Goal: Task Accomplishment & Management: Use online tool/utility

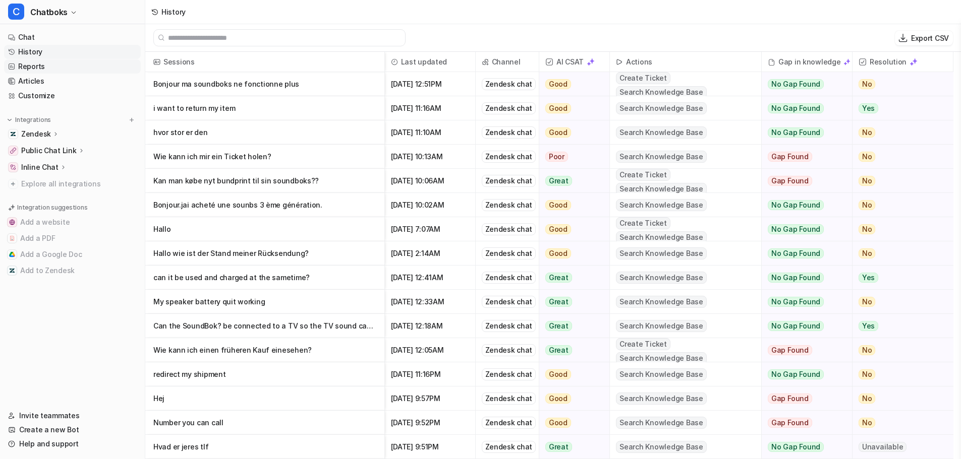
click at [31, 66] on link "Reports" at bounding box center [72, 67] width 137 height 14
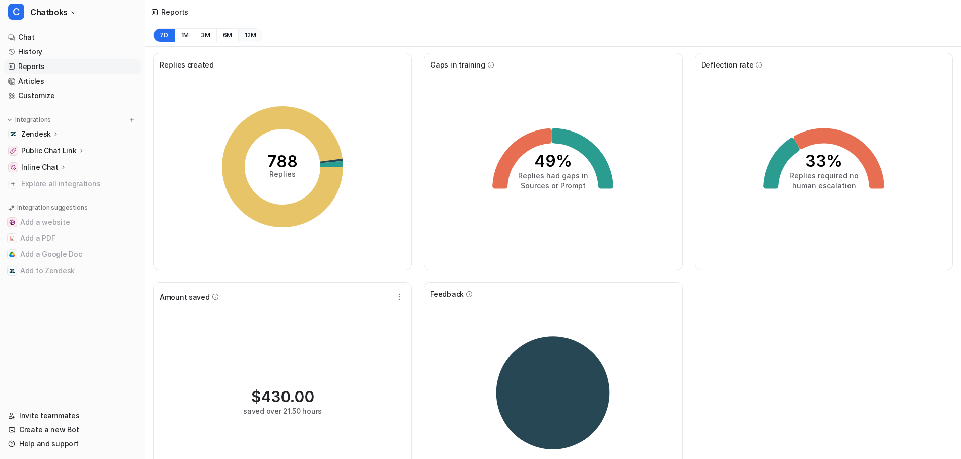
click at [248, 35] on button "12M" at bounding box center [250, 35] width 24 height 14
click at [154, 12] on icon at bounding box center [153, 12] width 1 height 3
click at [593, 218] on icon "60% Replies had gaps in Sources or Prompt" at bounding box center [552, 166] width 151 height 151
click at [568, 137] on icon at bounding box center [532, 159] width 79 height 61
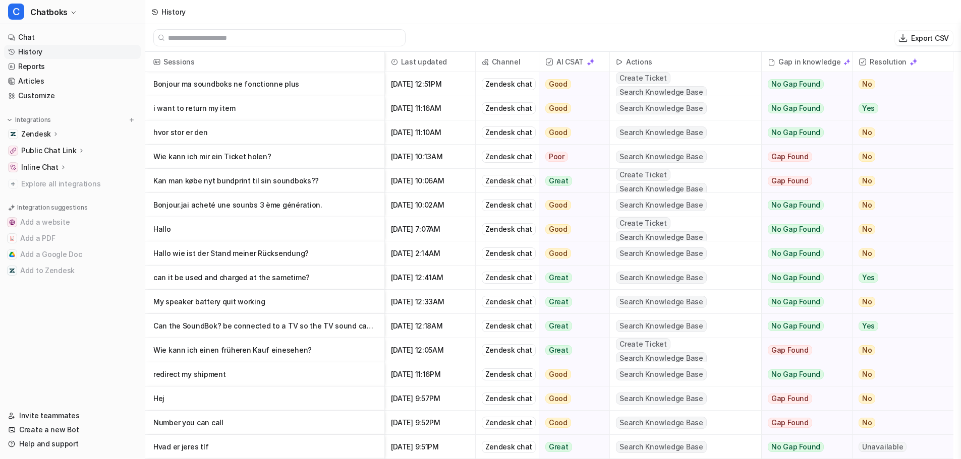
click at [298, 185] on p "Kan man købe nyt bundprint til sin soundboks??" at bounding box center [264, 181] width 223 height 24
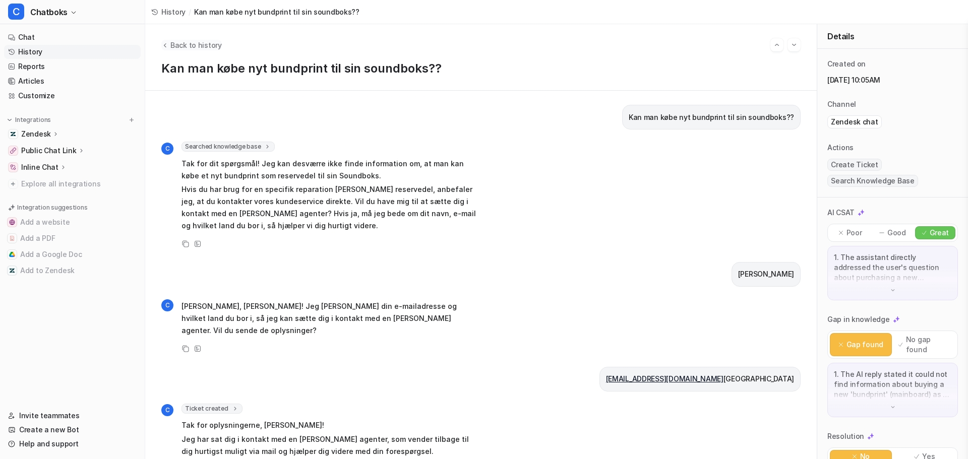
click at [198, 45] on span "Back to history" at bounding box center [195, 45] width 51 height 11
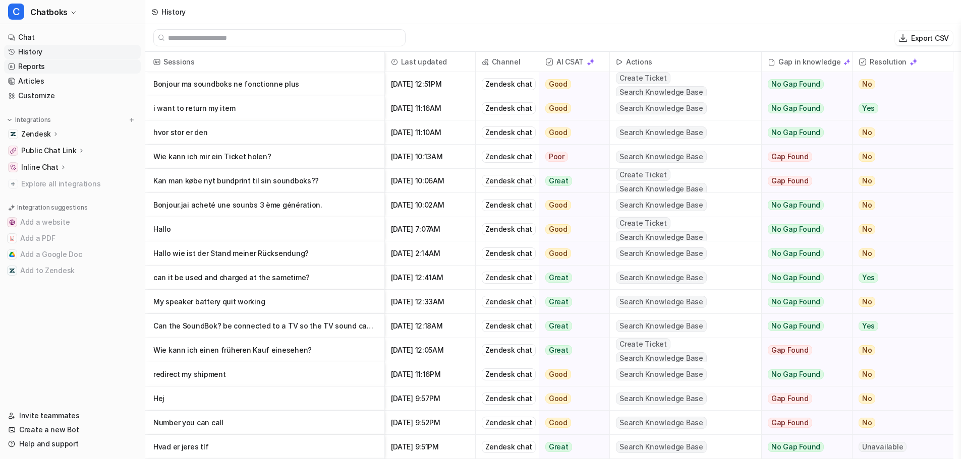
click at [34, 66] on link "Reports" at bounding box center [72, 67] width 137 height 14
click at [29, 66] on link "Reports" at bounding box center [72, 67] width 137 height 14
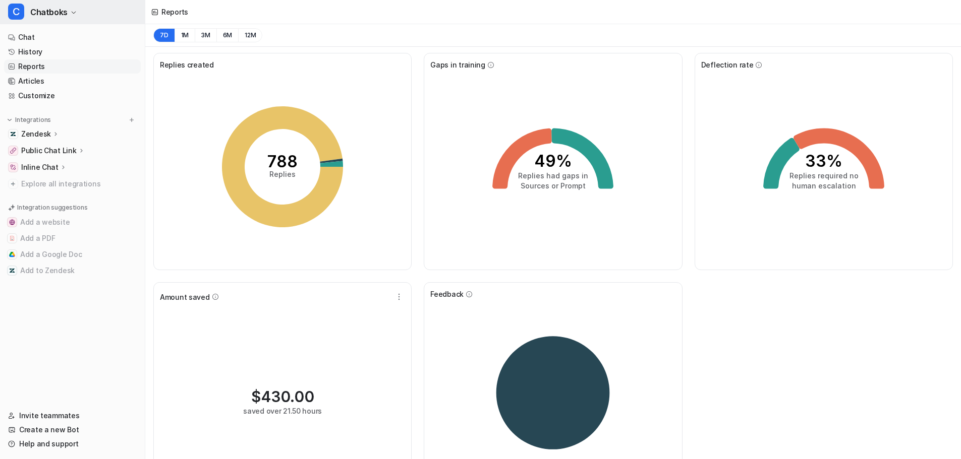
click at [72, 11] on icon "button" at bounding box center [74, 13] width 6 height 6
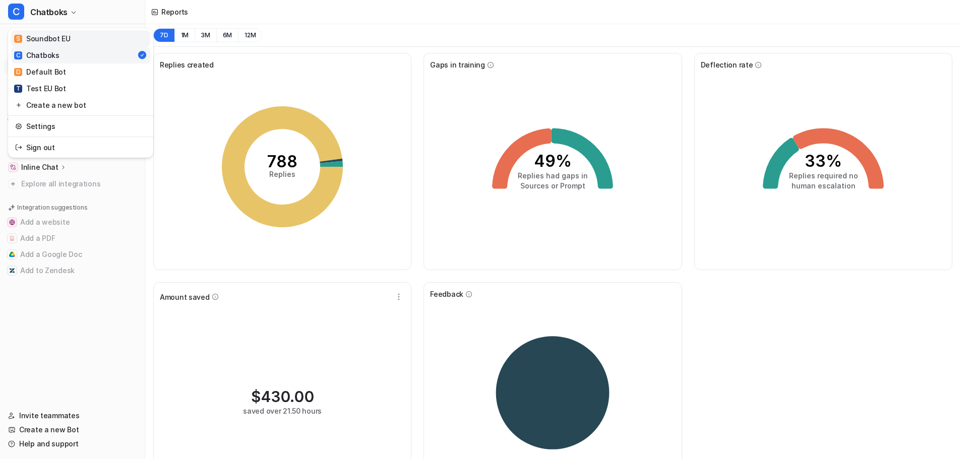
click at [69, 40] on link "S Soundbot EU" at bounding box center [80, 38] width 139 height 17
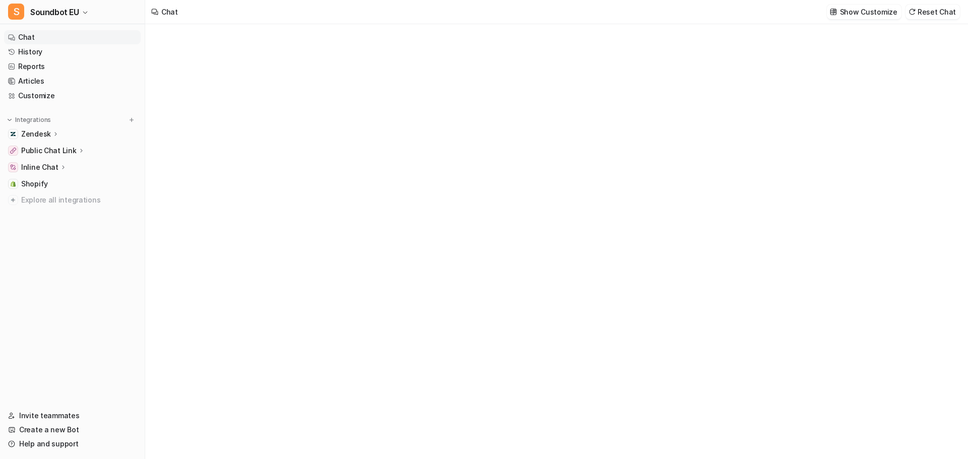
type textarea "**********"
click at [35, 71] on link "Reports" at bounding box center [72, 67] width 137 height 14
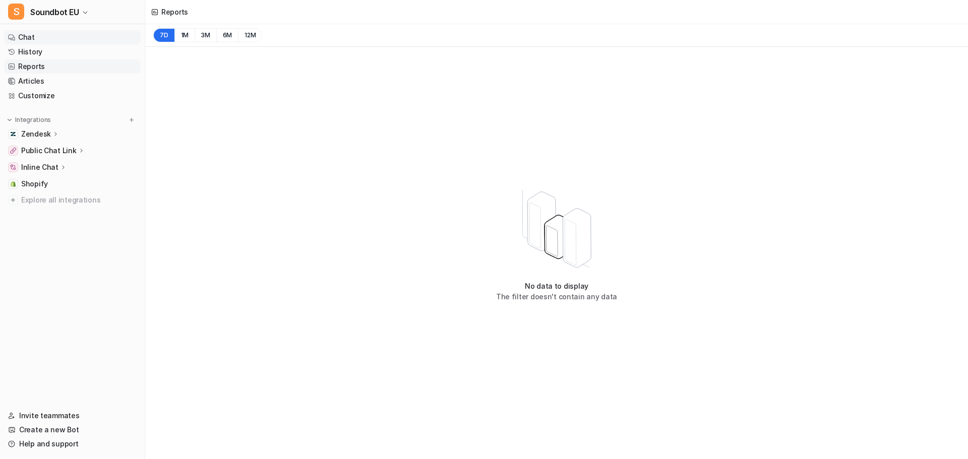
click at [39, 37] on link "Chat" at bounding box center [72, 37] width 137 height 14
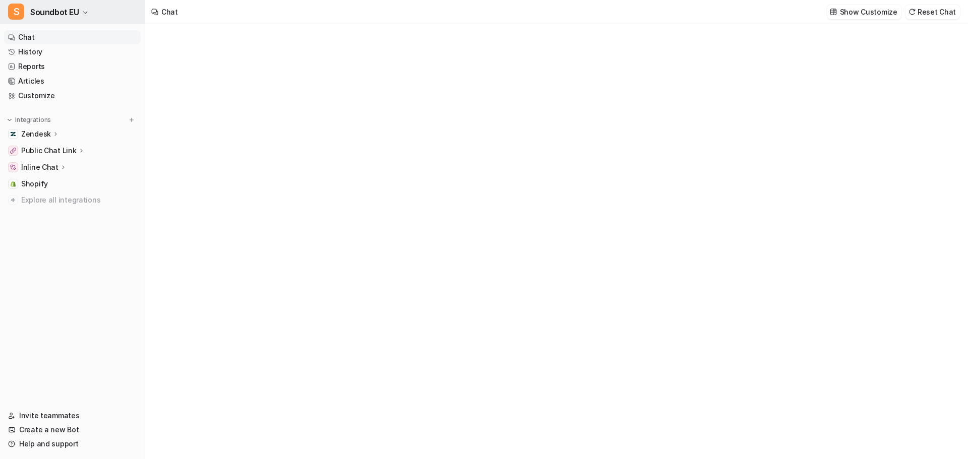
click at [87, 12] on icon "button" at bounding box center [85, 13] width 6 height 6
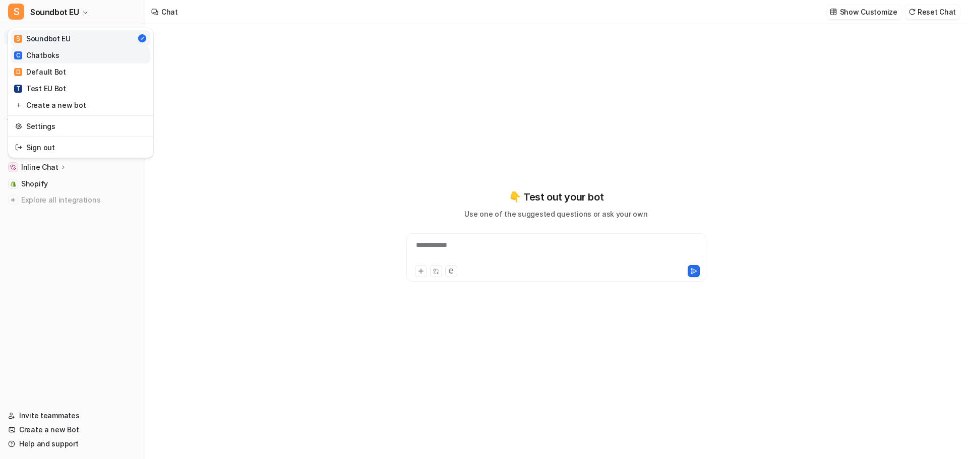
click at [56, 55] on div "C Chatboks" at bounding box center [36, 55] width 45 height 11
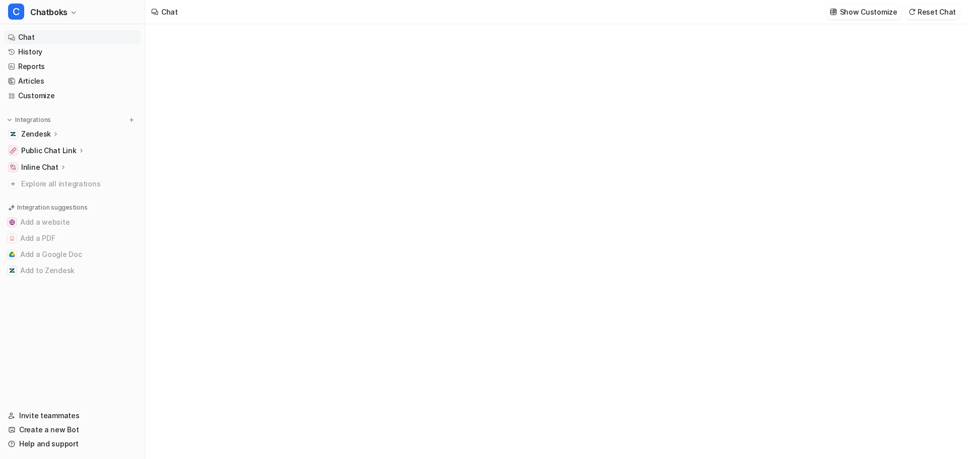
type textarea "**********"
click at [34, 62] on link "Reports" at bounding box center [72, 67] width 137 height 14
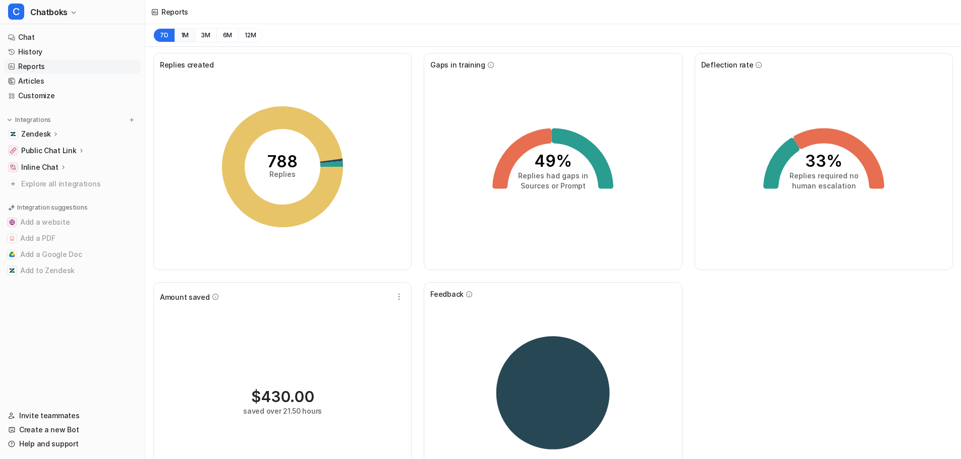
click at [187, 38] on button "1M" at bounding box center [184, 35] width 21 height 14
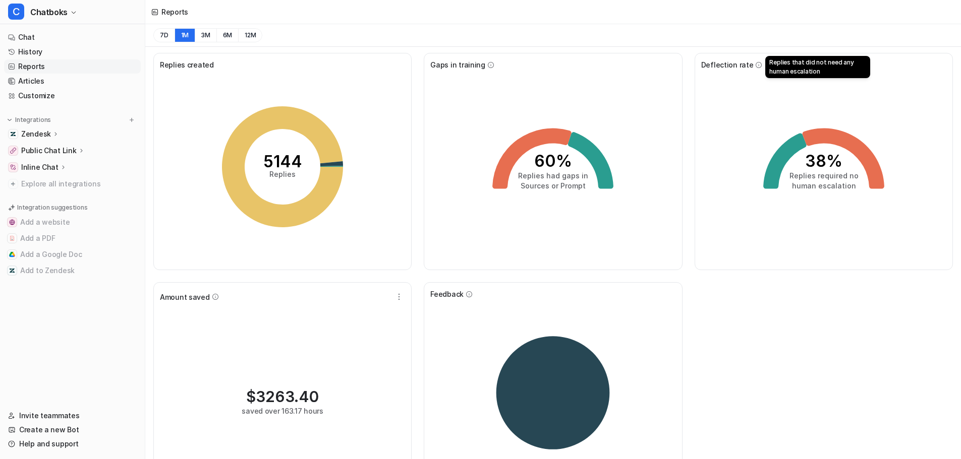
click at [755, 64] on icon at bounding box center [758, 65] width 7 height 7
click at [731, 67] on span "Deflection rate" at bounding box center [727, 65] width 52 height 11
click at [825, 89] on div "38% Replies required no human escalation" at bounding box center [823, 167] width 245 height 194
click at [54, 133] on icon at bounding box center [55, 134] width 7 height 8
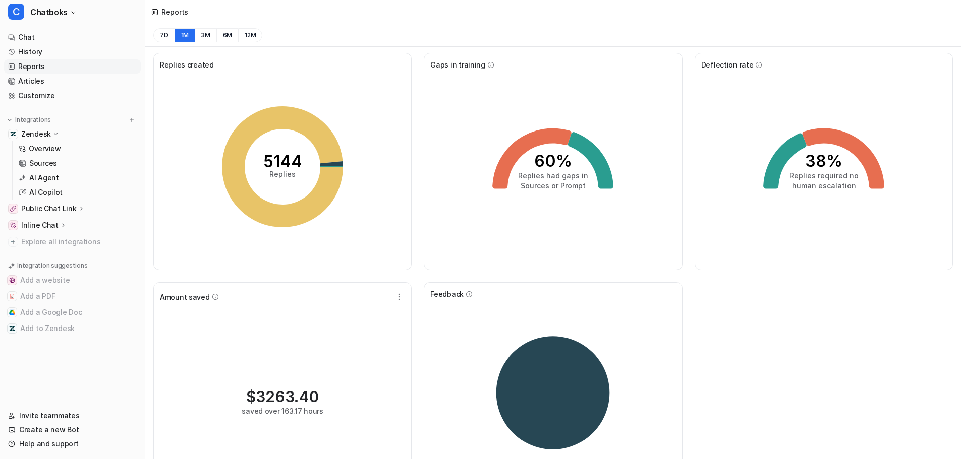
click at [54, 134] on icon at bounding box center [56, 134] width 8 height 7
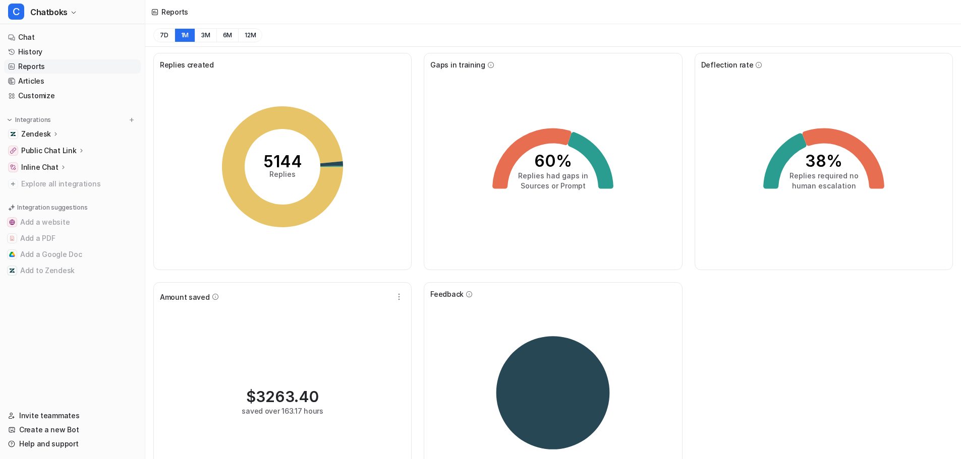
click at [34, 68] on link "Reports" at bounding box center [72, 67] width 137 height 14
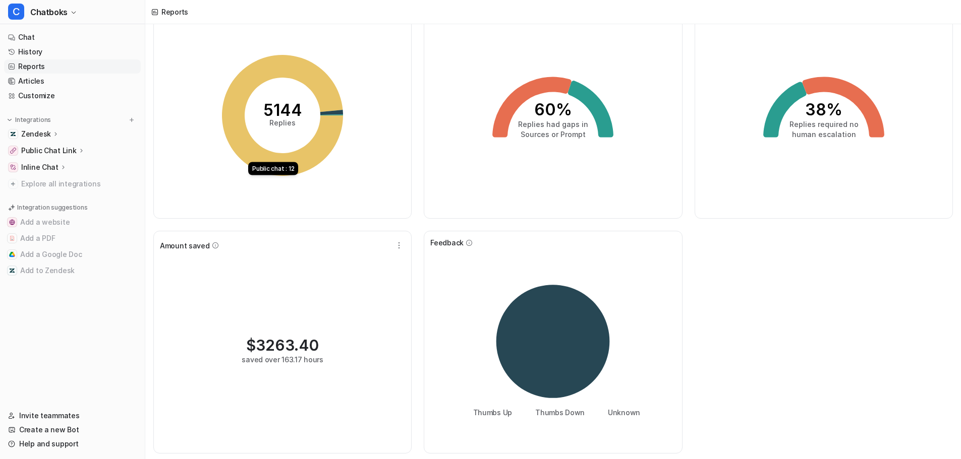
scroll to position [52, 0]
click at [544, 338] on icon at bounding box center [552, 340] width 113 height 113
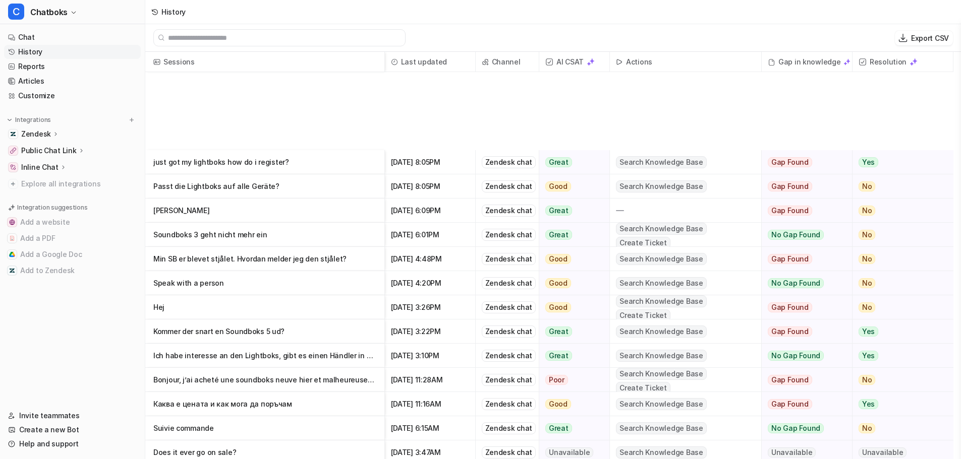
scroll to position [1378, 0]
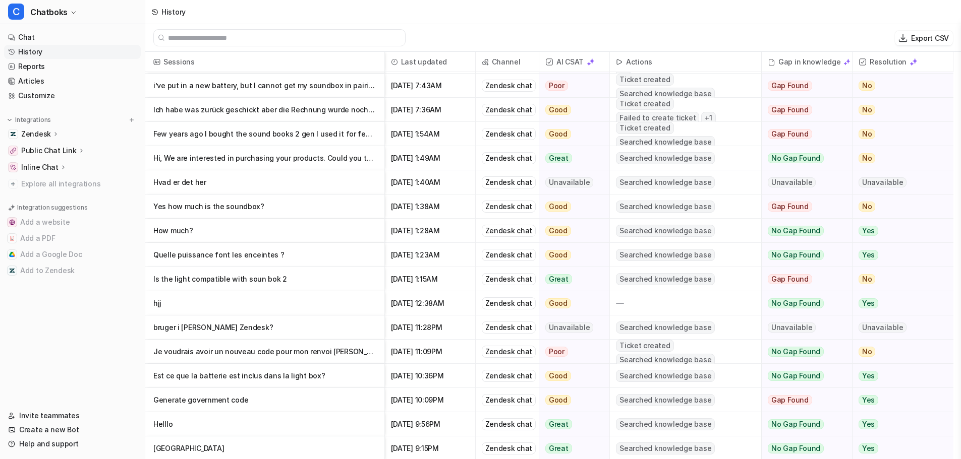
click at [930, 35] on p "Export CSV" at bounding box center [930, 38] width 38 height 11
select select "*"
select select "****"
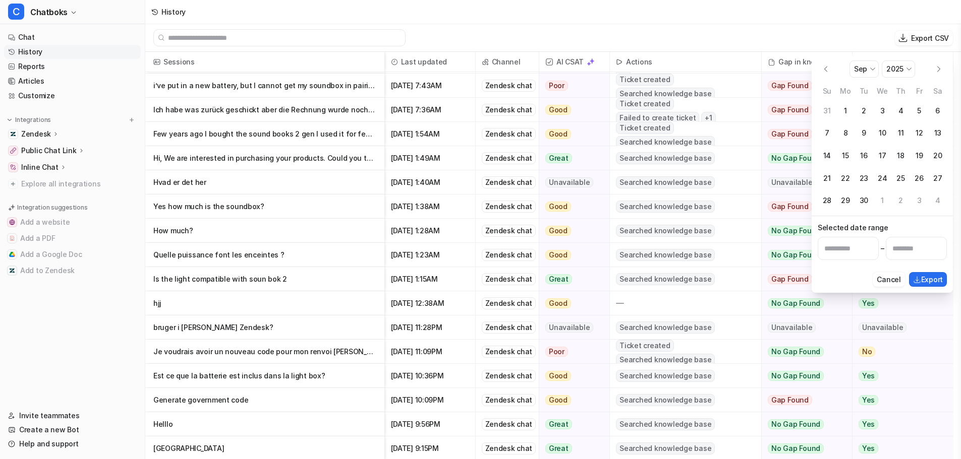
select select "*"
select select "****"
click at [885, 131] on button "10" at bounding box center [882, 133] width 19 height 19
type input "**********"
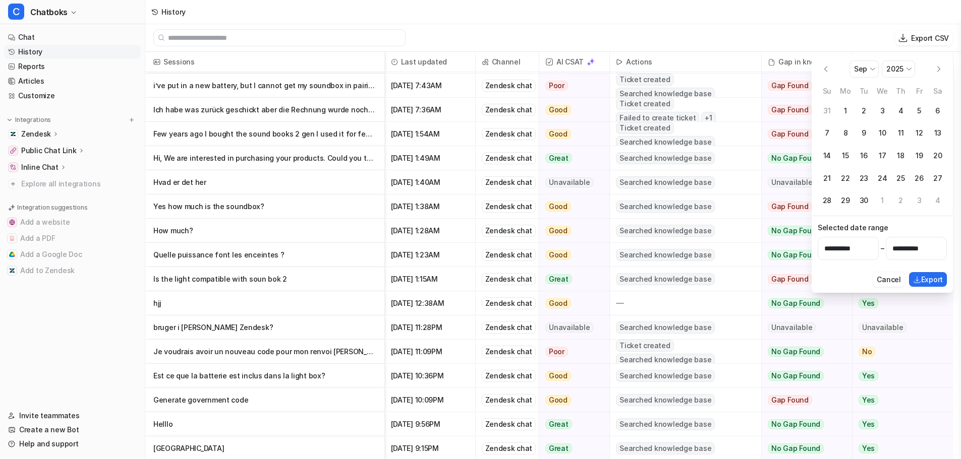
select select "*"
select select "****"
click at [824, 70] on button "Go to the Previous Month" at bounding box center [825, 69] width 16 height 16
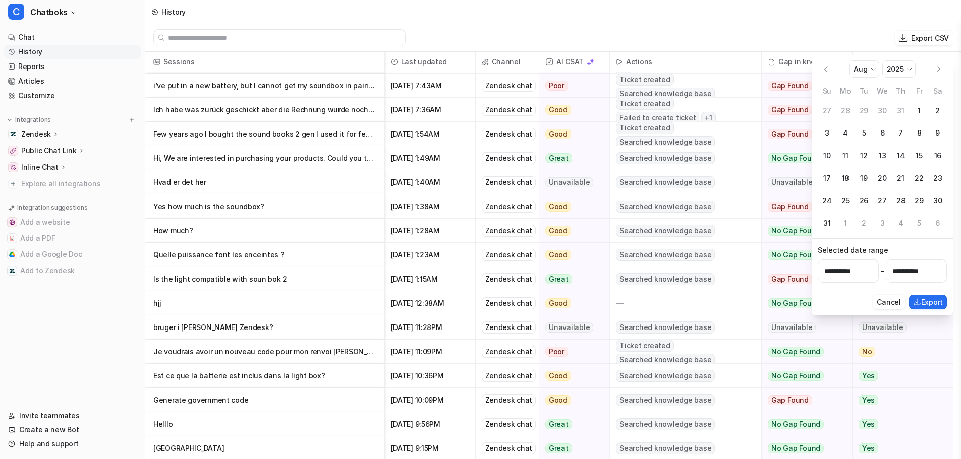
click at [824, 70] on button "Go to the Previous Month" at bounding box center [825, 69] width 16 height 16
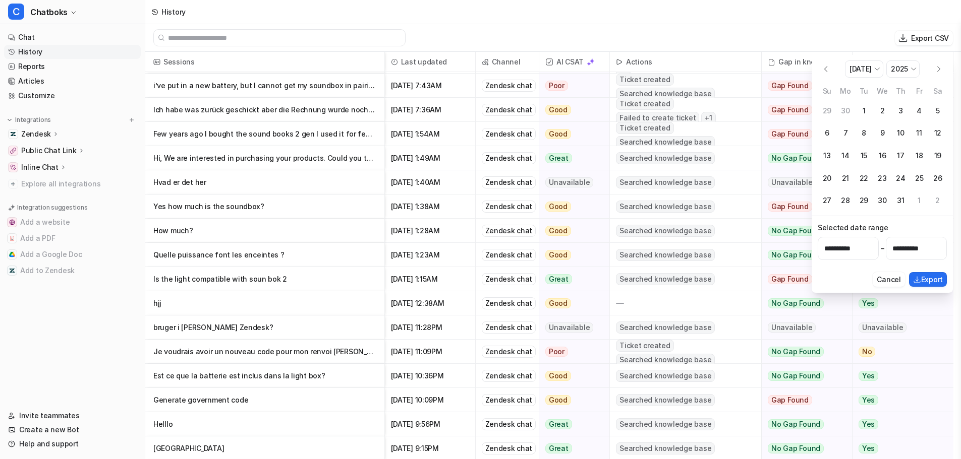
click at [824, 70] on button "Go to the Previous Month" at bounding box center [825, 69] width 16 height 16
select select "*"
click at [827, 156] on button "15" at bounding box center [826, 156] width 19 height 19
type input "**********"
select select "*"
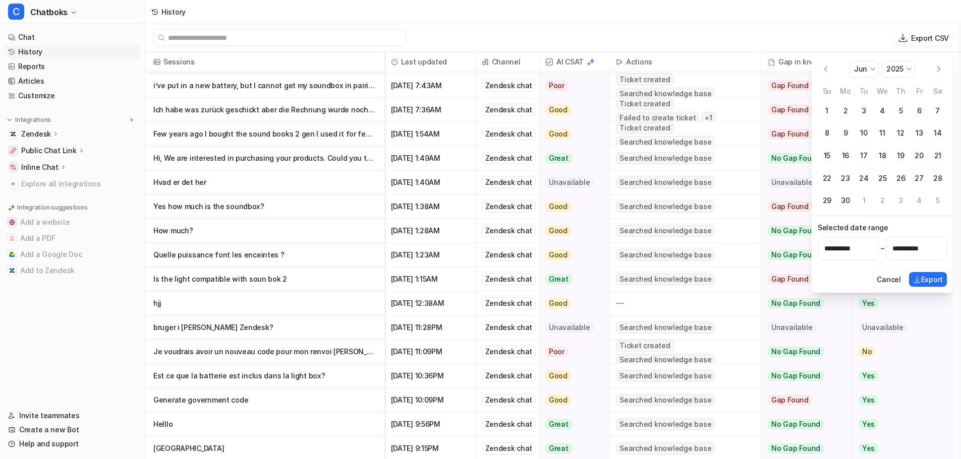
select select "****"
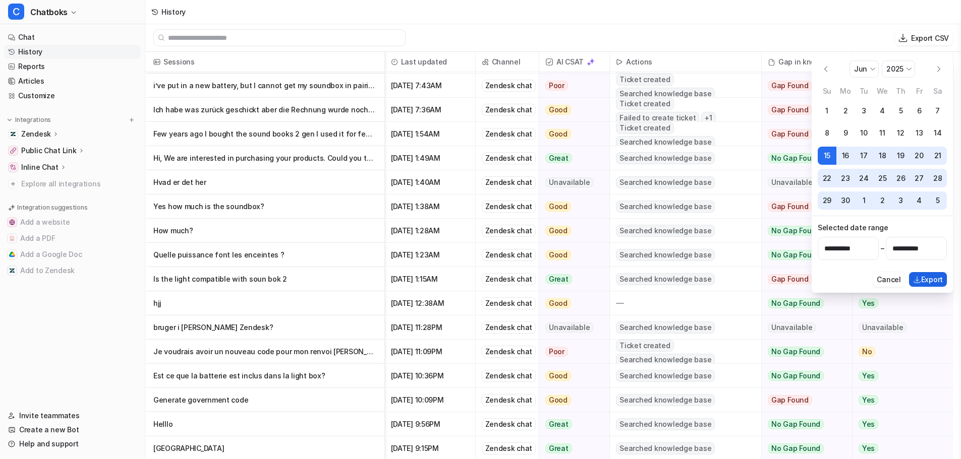
click at [920, 278] on icon "Export selected date range" at bounding box center [917, 280] width 8 height 8
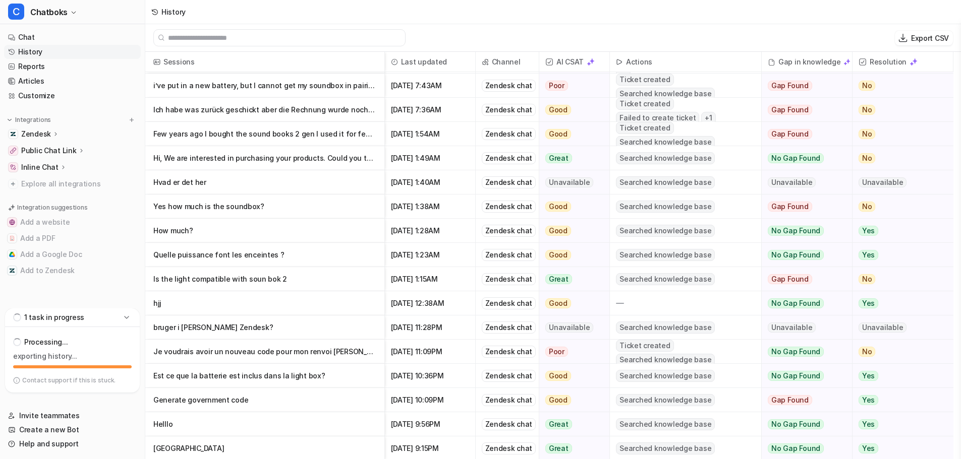
click at [328, 330] on p "bruger i Dixa eller Zendesk?" at bounding box center [264, 328] width 223 height 24
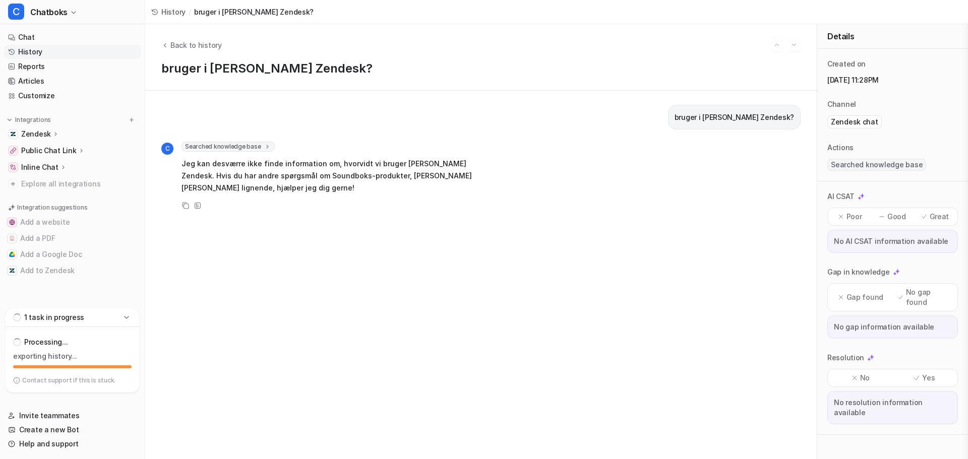
click at [576, 232] on div "bruger i Dixa eller Zendesk? C Searched knowledge base search_queries : [ "Dixa…" at bounding box center [480, 275] width 639 height 340
click at [167, 46] on icon "Back to history" at bounding box center [164, 45] width 7 height 8
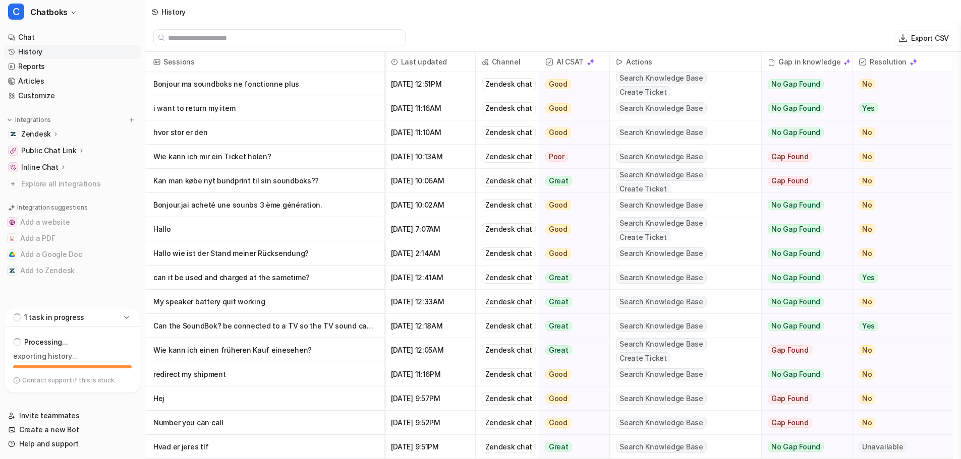
click at [220, 138] on p "hvor stor er den" at bounding box center [264, 133] width 223 height 24
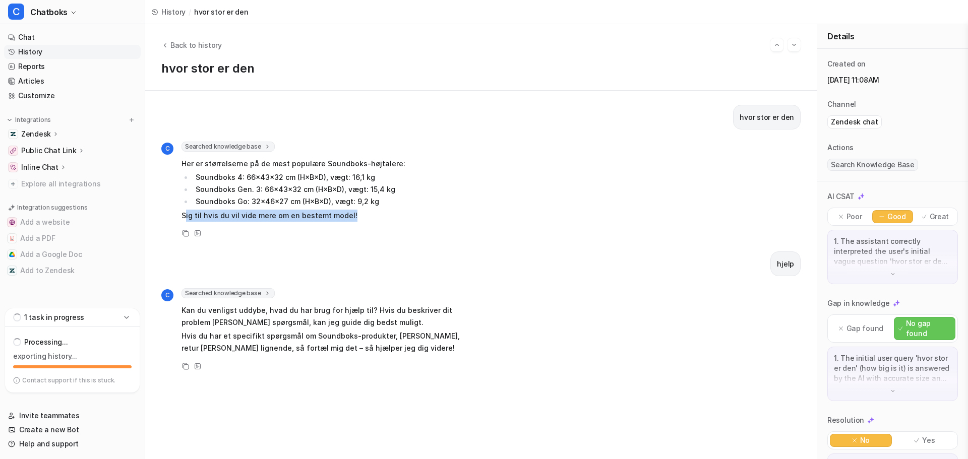
drag, startPoint x: 185, startPoint y: 217, endPoint x: 367, endPoint y: 217, distance: 182.1
click at [367, 217] on p "Sig til hvis du vil vide mere om en bestemt model!" at bounding box center [294, 216] width 224 height 12
click at [269, 247] on div "hvor stor er den C Searched knowledge base search_queries : [ "Soundboks større…" at bounding box center [480, 275] width 639 height 340
click at [169, 45] on button "Back to history" at bounding box center [191, 45] width 61 height 11
